Goal: Information Seeking & Learning: Learn about a topic

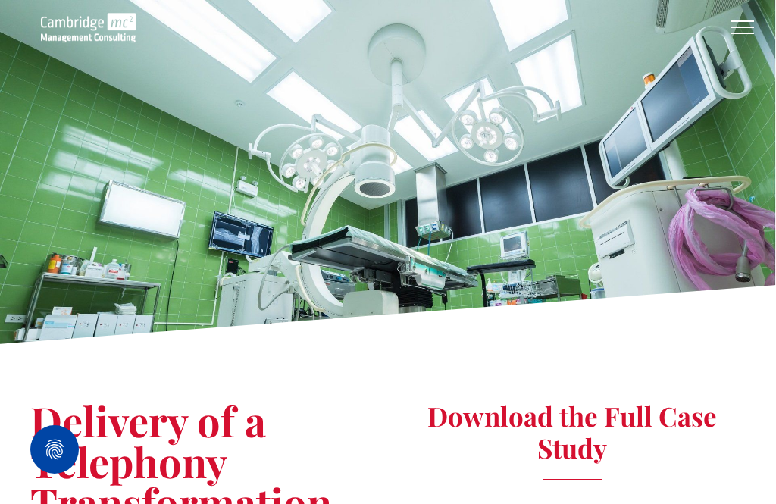
click at [74, 31] on img at bounding box center [88, 28] width 95 height 30
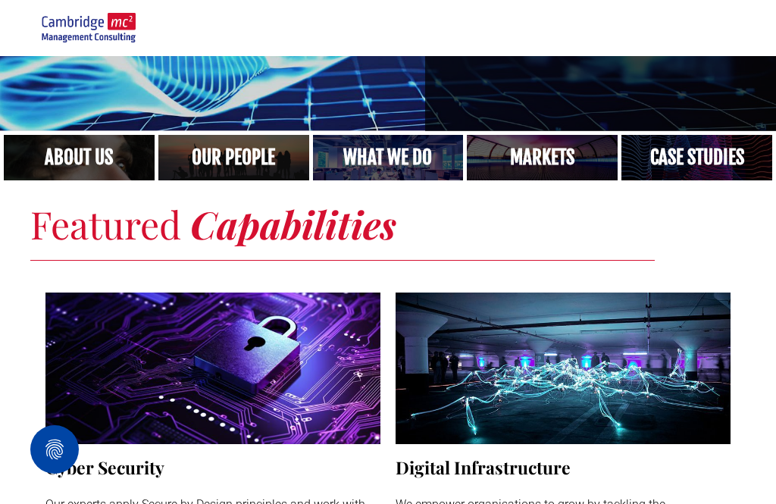
scroll to position [406, 0]
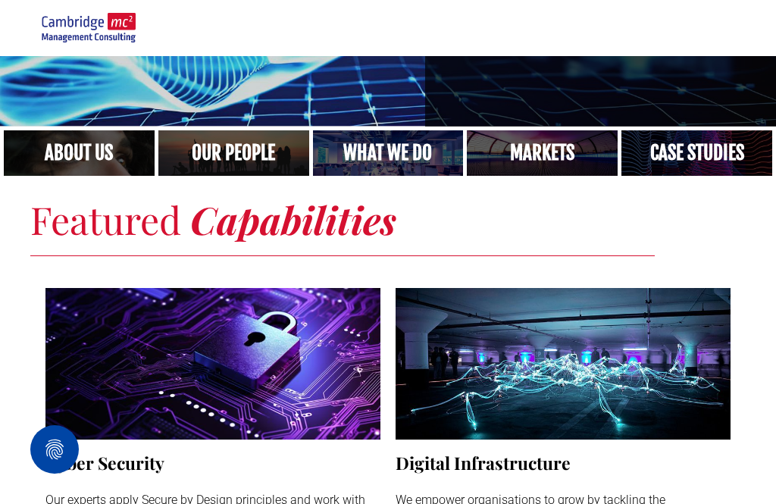
click at [264, 145] on link "A crowd in silhouette at sunset, on a rise or lookout point" at bounding box center [233, 152] width 151 height 45
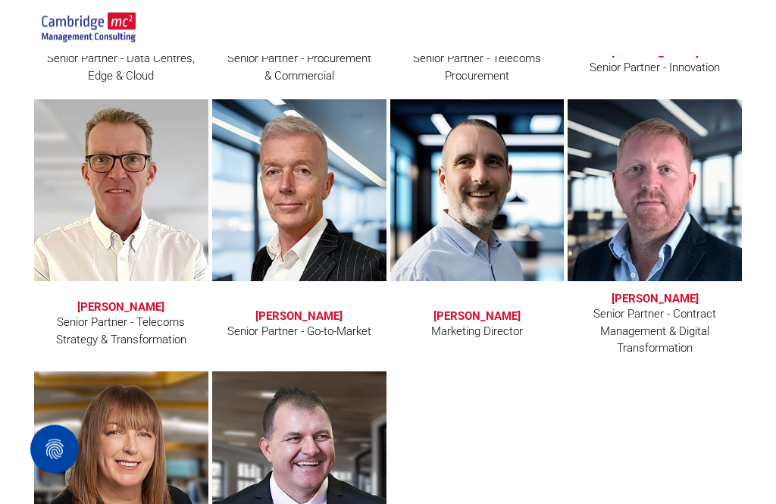
scroll to position [2530, 0]
click at [139, 328] on div "Senior Partner - Telecoms Strategy & Transformation" at bounding box center [121, 331] width 152 height 34
click at [130, 310] on h3 "[PERSON_NAME]" at bounding box center [120, 307] width 87 height 14
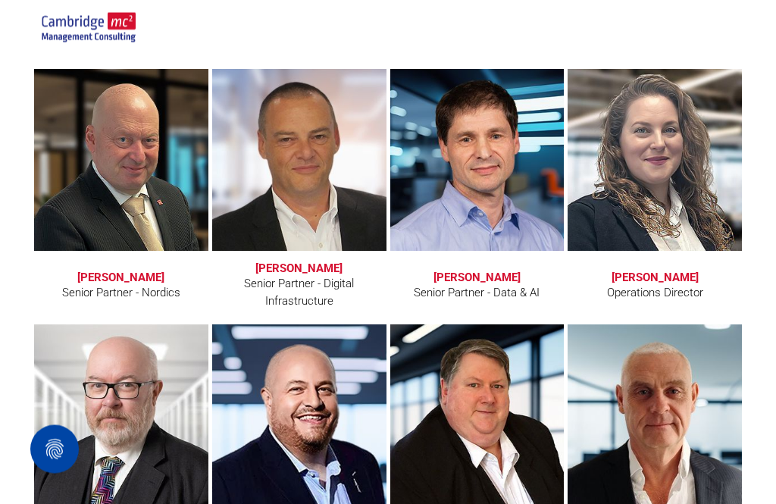
scroll to position [2050, 0]
click at [285, 243] on link "Andy Bax" at bounding box center [299, 160] width 174 height 182
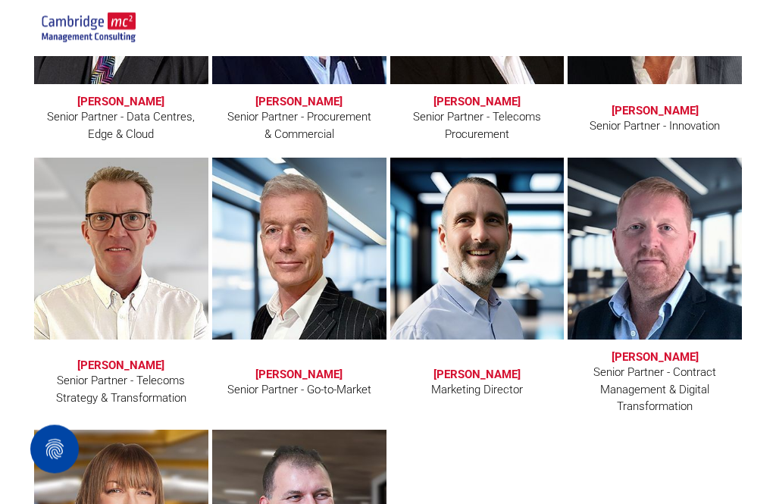
scroll to position [2472, 0]
click at [115, 289] on link "Clive Quantrill" at bounding box center [121, 249] width 174 height 182
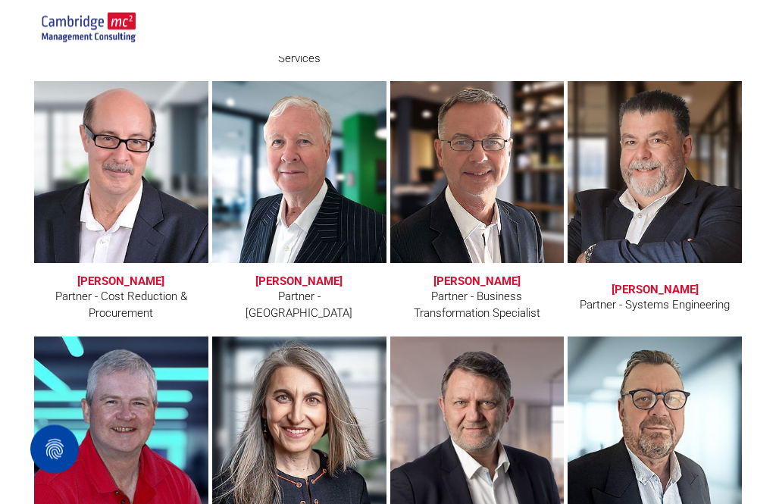
scroll to position [3770, 0]
click at [513, 196] on link at bounding box center [477, 172] width 174 height 182
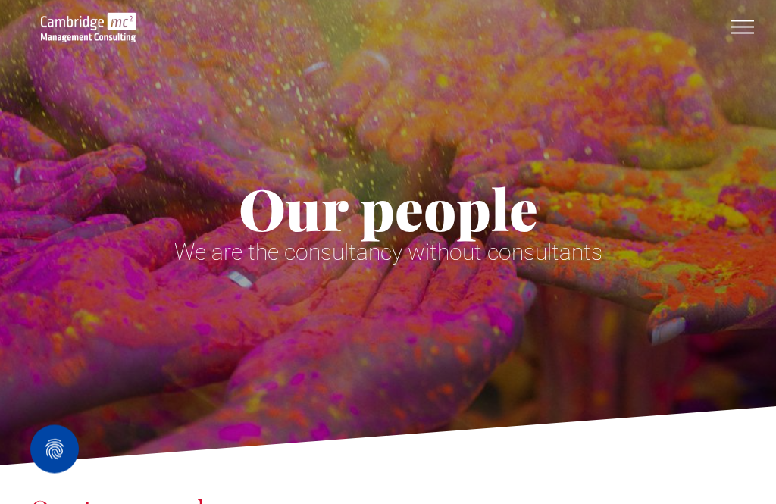
scroll to position [0, 0]
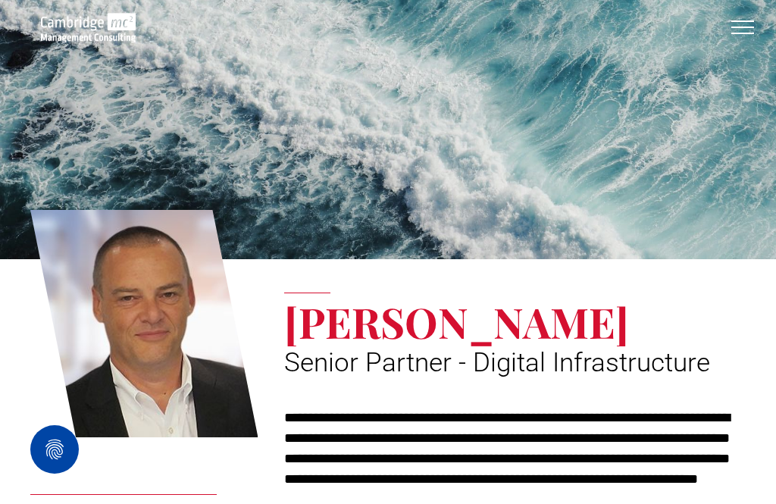
scroll to position [13, 0]
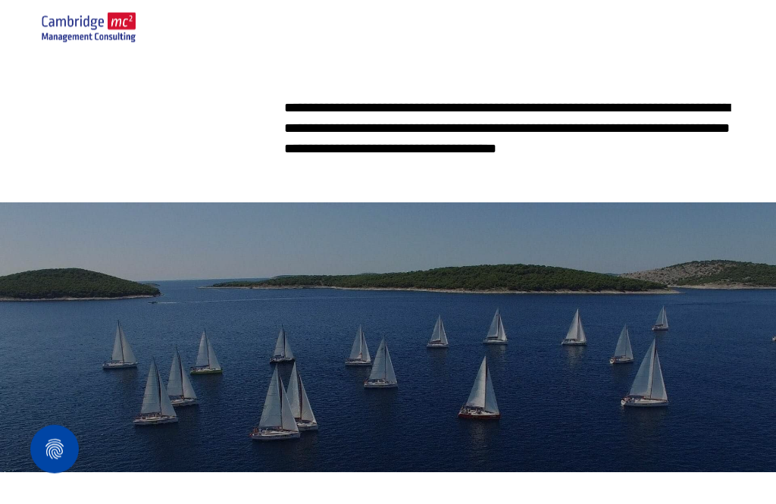
scroll to position [542, 0]
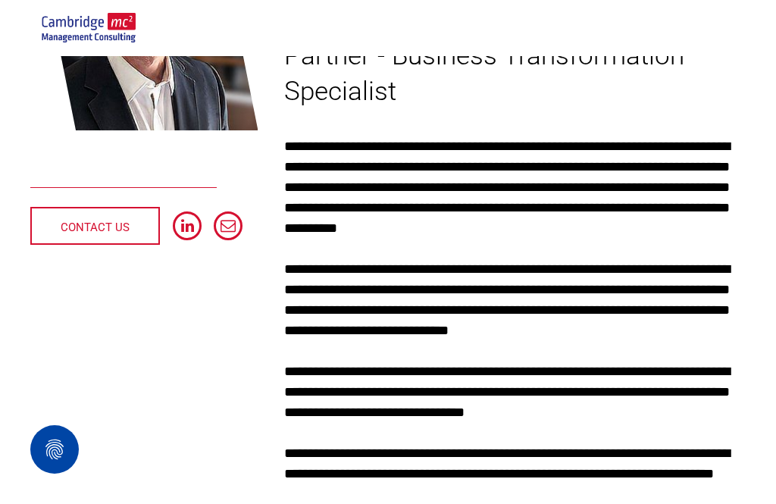
scroll to position [327, 0]
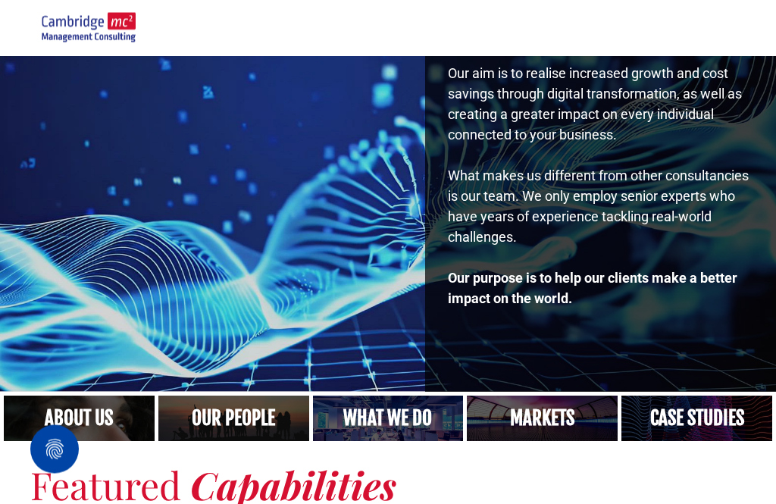
scroll to position [142, 0]
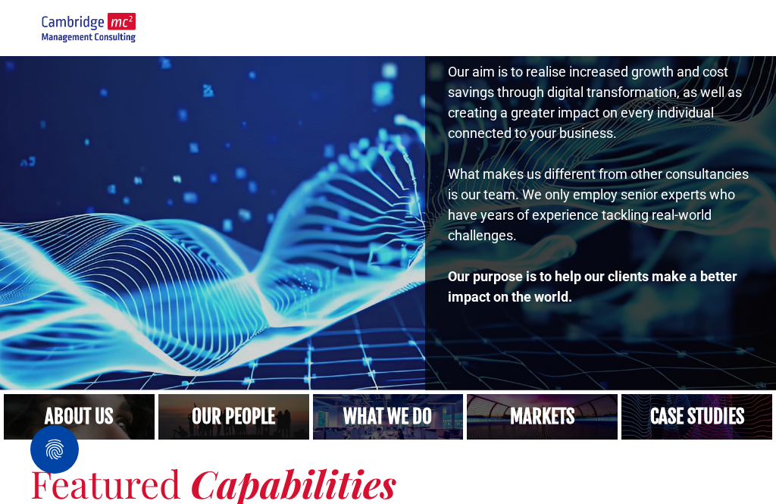
click at [531, 410] on link at bounding box center [542, 416] width 151 height 45
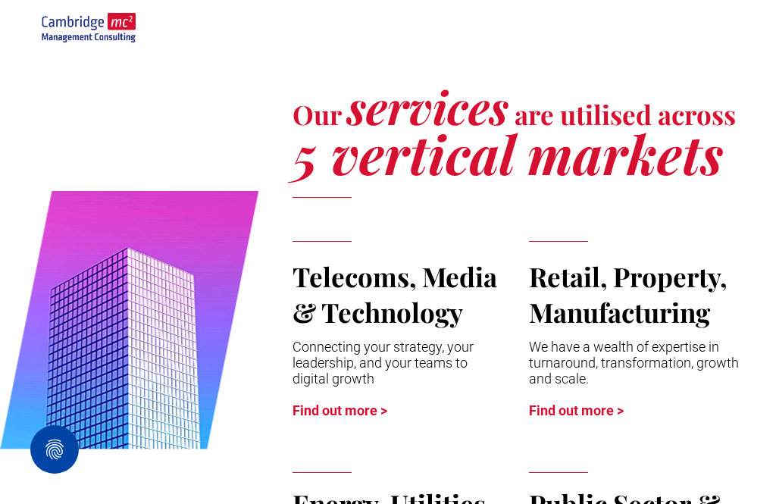
scroll to position [517, 0]
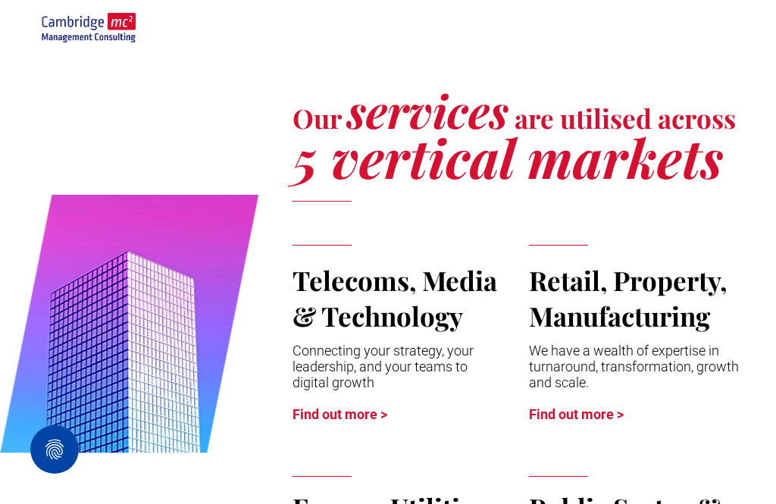
click at [308, 288] on span "Telecoms, Media & Technology" at bounding box center [394, 297] width 205 height 71
click at [317, 410] on link "Find out more >" at bounding box center [339, 414] width 95 height 16
click at [363, 298] on span "Telecoms, Media & Technology" at bounding box center [394, 297] width 205 height 71
click at [346, 422] on link "Find out more >" at bounding box center [339, 414] width 95 height 16
click at [602, 412] on link "Find out more >" at bounding box center [576, 414] width 95 height 16
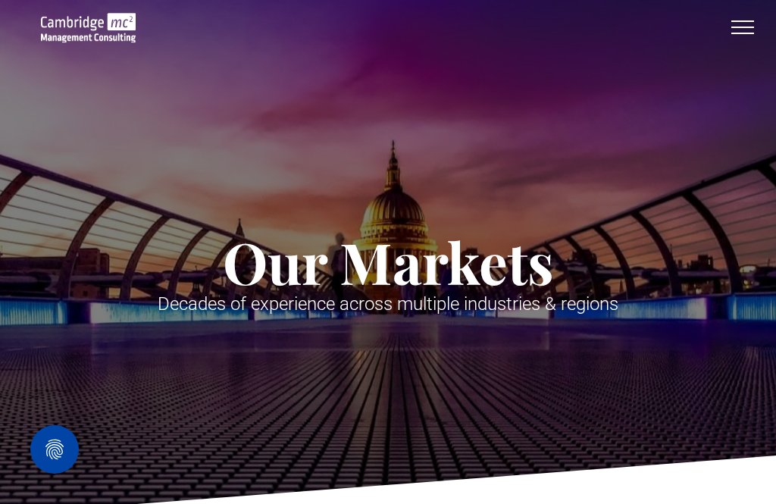
scroll to position [0, 0]
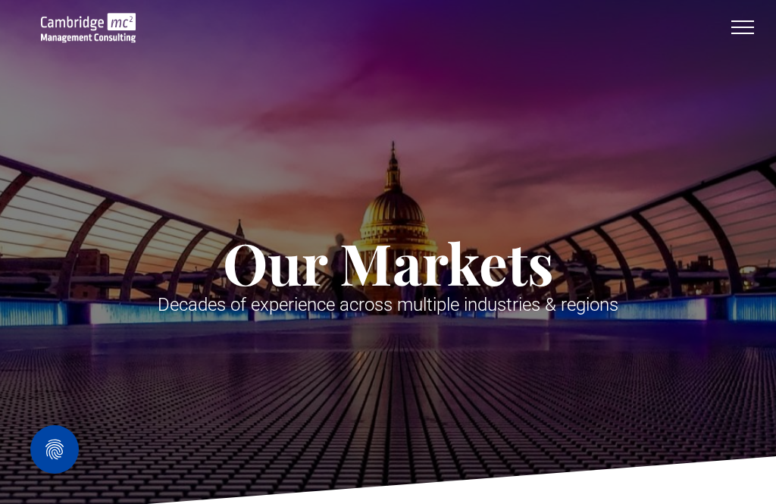
click at [739, 27] on span "menu" at bounding box center [742, 28] width 23 height 2
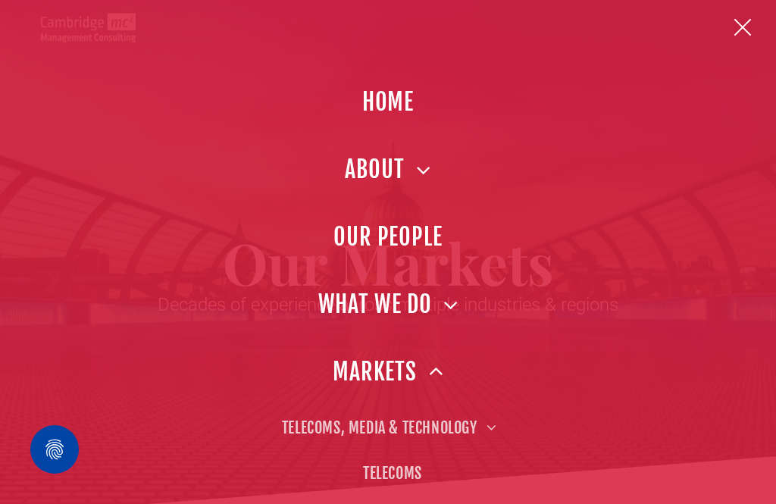
click at [357, 427] on span "TELECOMS, MEDIA & TECHNOLOGY" at bounding box center [388, 428] width 212 height 23
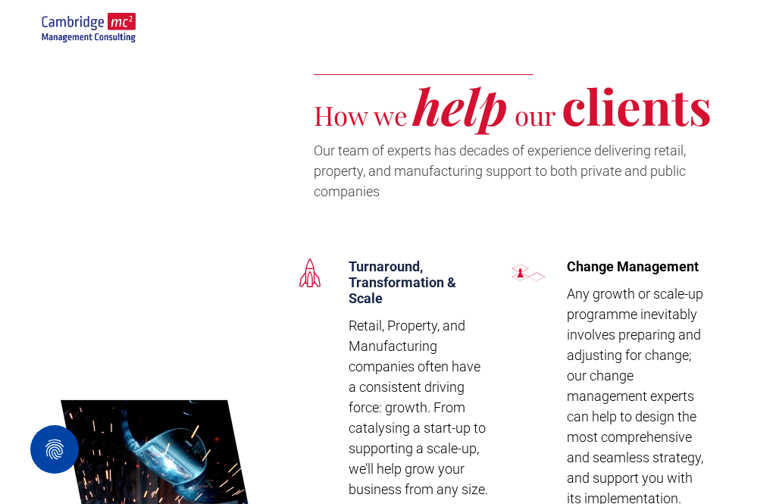
scroll to position [2170, 0]
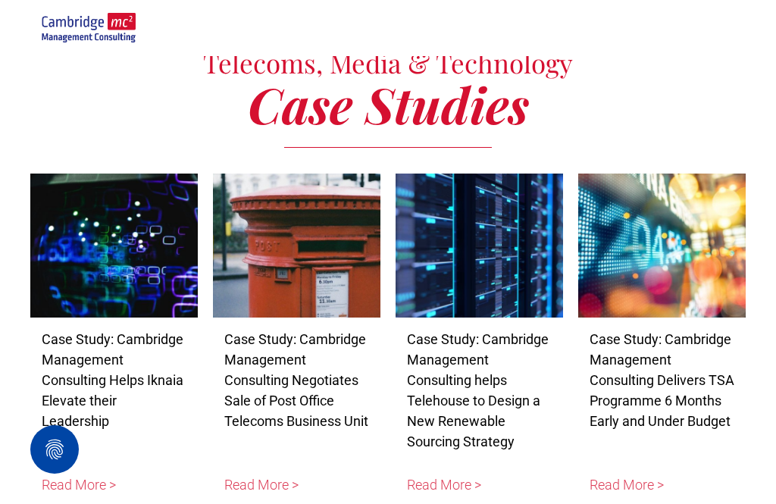
scroll to position [3676, 0]
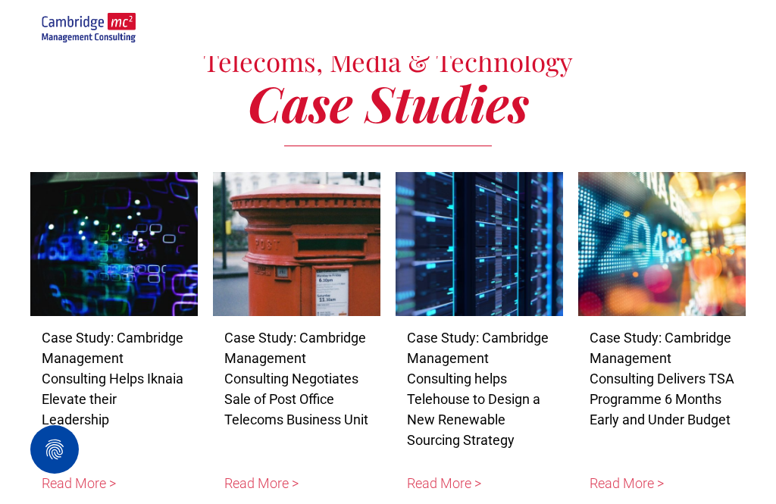
click at [442, 473] on link "Read More >" at bounding box center [479, 483] width 145 height 20
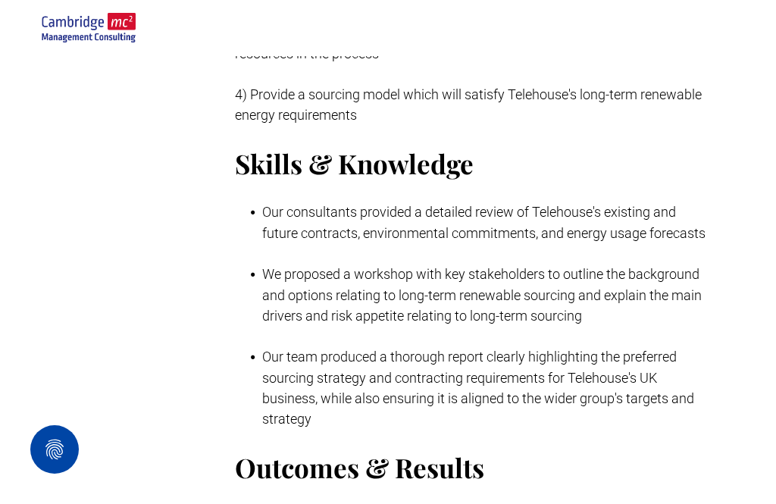
scroll to position [1049, 0]
